Goal: Task Accomplishment & Management: Use online tool/utility

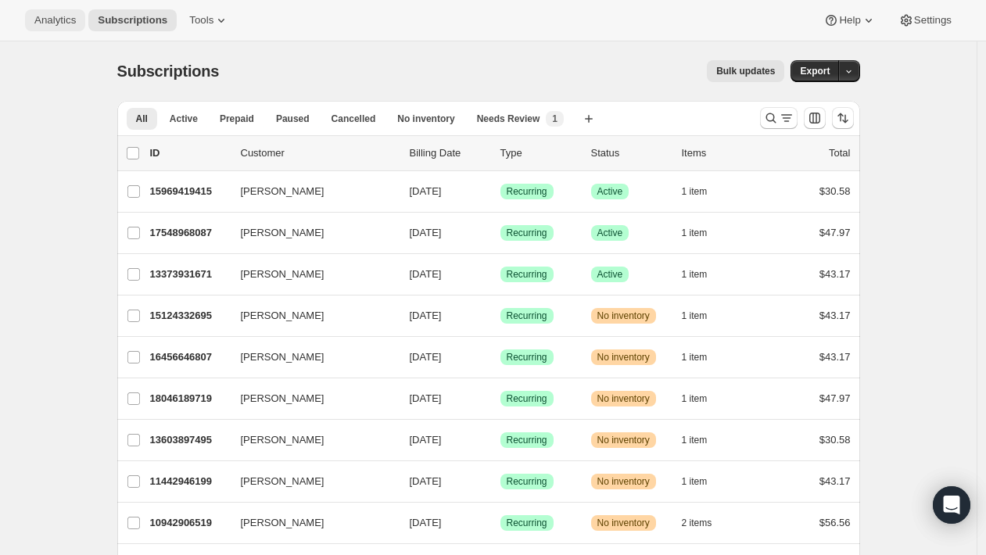
click at [61, 25] on span "Analytics" at bounding box center [54, 20] width 41 height 13
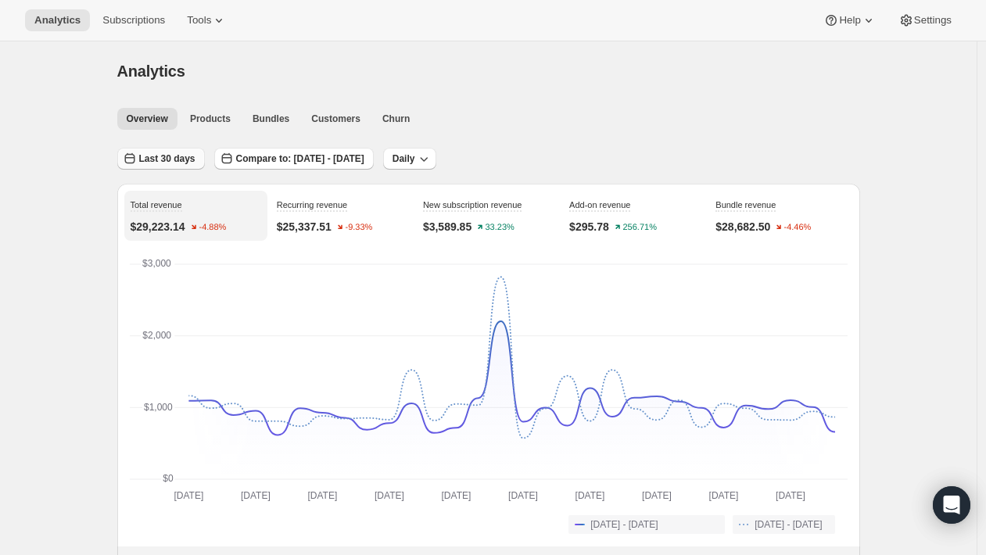
click at [183, 164] on span "Last 30 days" at bounding box center [167, 158] width 56 height 13
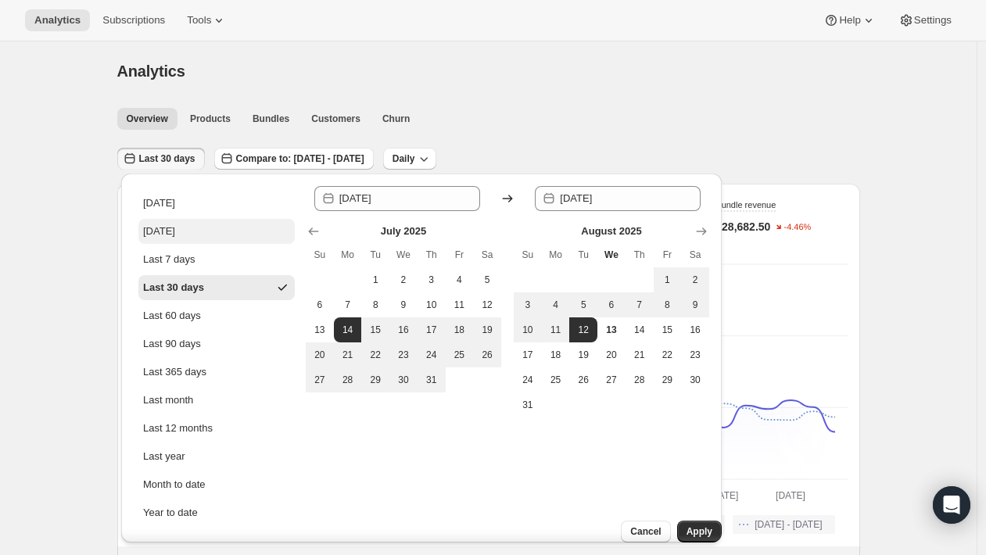
click at [175, 234] on div "[DATE]" at bounding box center [159, 232] width 32 height 16
type input "[DATE]"
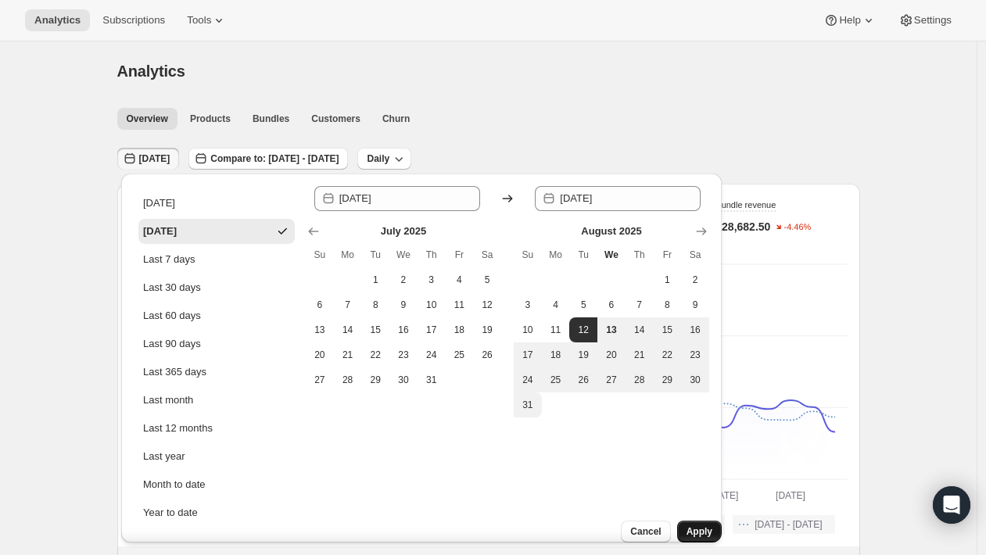
click at [686, 525] on span "Apply" at bounding box center [699, 531] width 26 height 13
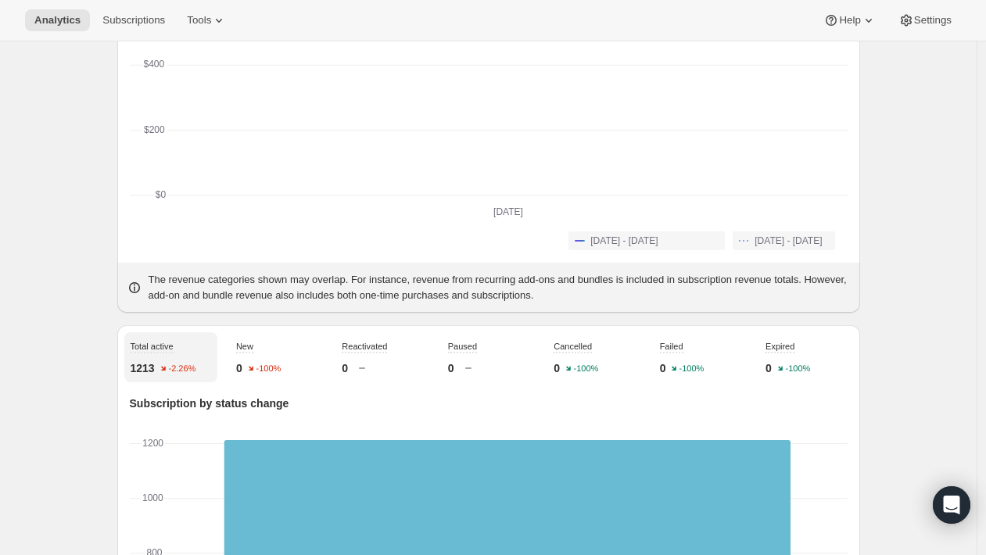
scroll to position [292, 0]
